Goal: Task Accomplishment & Management: Use online tool/utility

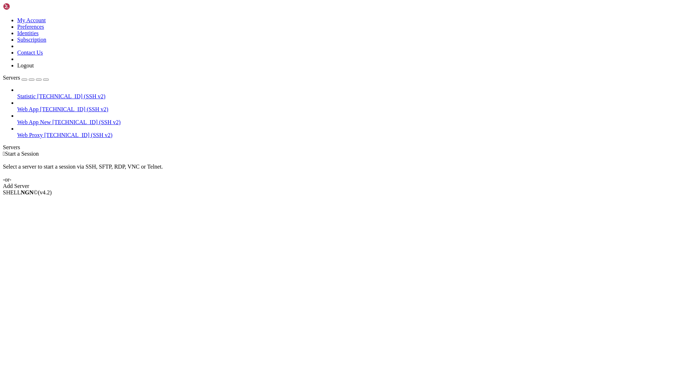
click at [34, 119] on link "Web App New [TECHNICAL_ID] (SSH v2)" at bounding box center [351, 122] width 669 height 6
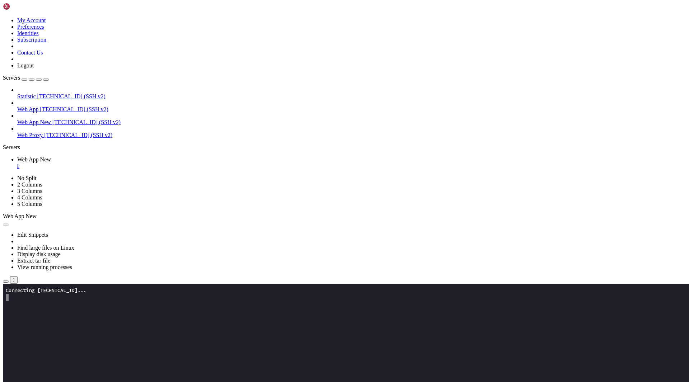
click at [9, 281] on button "button" at bounding box center [6, 282] width 6 height 2
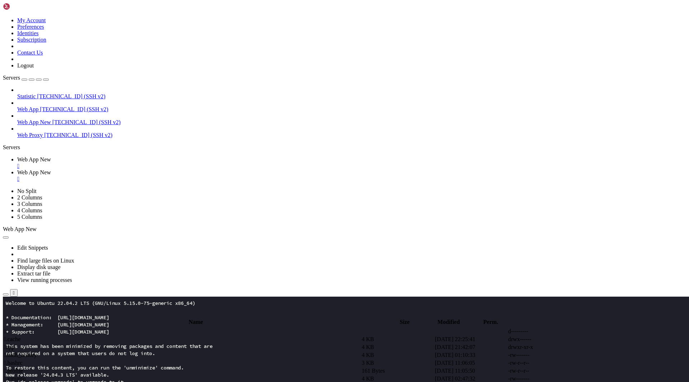
click at [14, 344] on span " app" at bounding box center [9, 347] width 10 height 6
click at [132, 336] on td " assets" at bounding box center [182, 339] width 357 height 7
click at [9, 328] on span " .." at bounding box center [6, 331] width 5 height 6
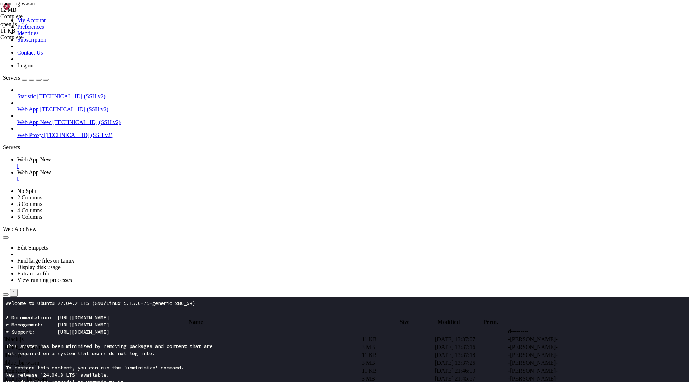
click at [9, 328] on span " .." at bounding box center [6, 331] width 5 height 6
type input "/root/app"
click at [69, 368] on span " calendar-scheduler.net.html" at bounding box center [36, 371] width 65 height 6
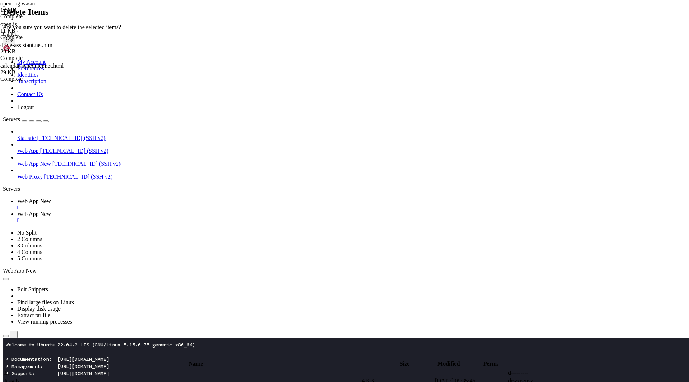
click at [15, 44] on button "OK" at bounding box center [9, 41] width 13 height 8
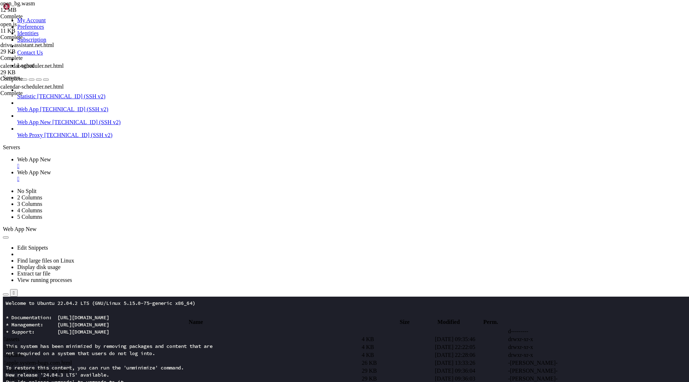
click at [60, 376] on span " drive-assistant.net.html" at bounding box center [32, 379] width 56 height 6
click at [60, 368] on span " drive-assistant.net.html" at bounding box center [32, 371] width 56 height 6
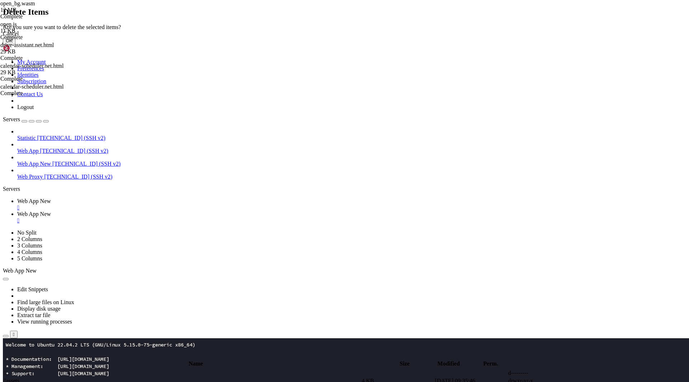
click at [15, 44] on button "OK" at bounding box center [9, 41] width 13 height 8
